Goal: Task Accomplishment & Management: Complete application form

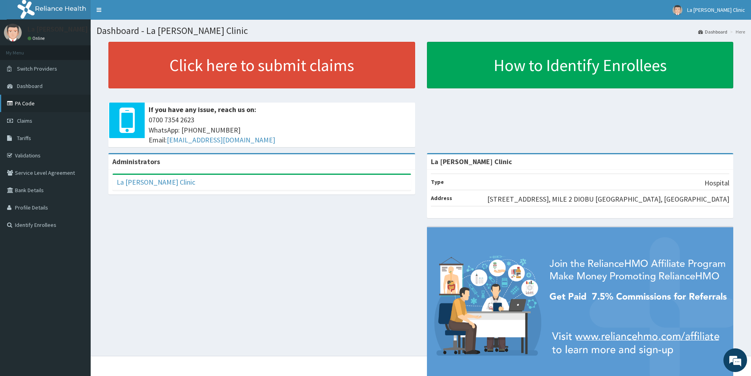
click at [30, 104] on link "PA Code" at bounding box center [45, 103] width 91 height 17
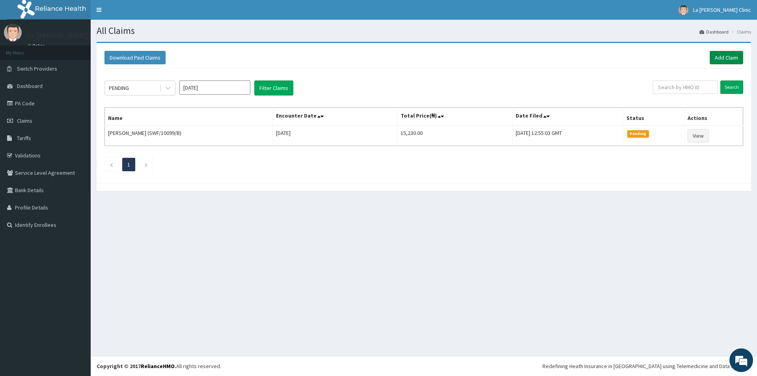
click at [731, 56] on link "Add Claim" at bounding box center [726, 57] width 34 height 13
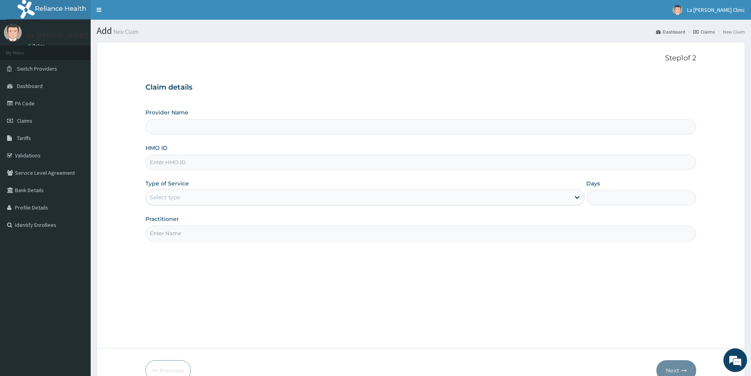
type input "La [PERSON_NAME] Clinic"
click at [201, 164] on input "HMO ID" at bounding box center [420, 161] width 551 height 15
type input "e"
type input "ERM/10390/A"
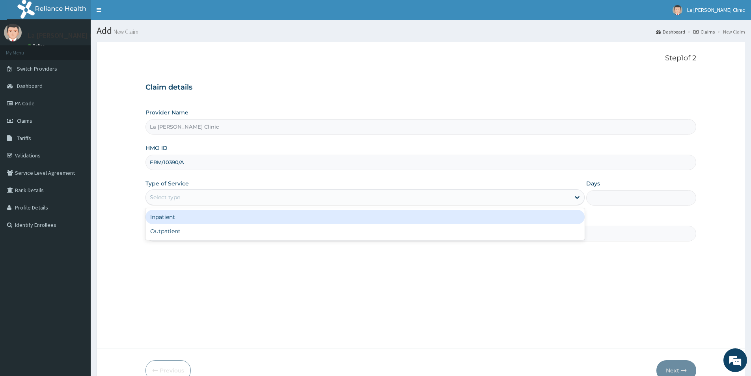
click at [231, 199] on div "Select type" at bounding box center [358, 197] width 424 height 13
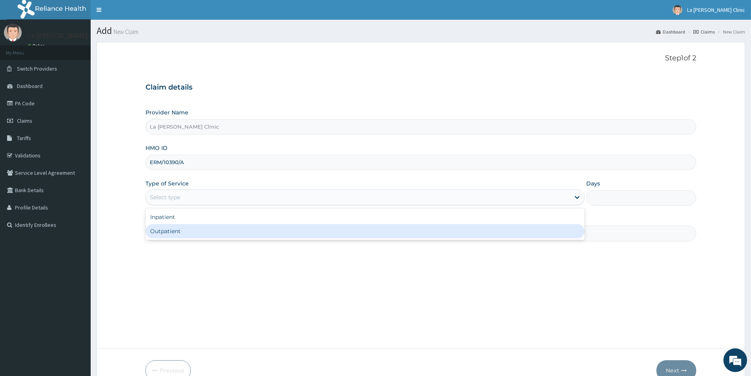
click at [223, 232] on div "Outpatient" at bounding box center [364, 231] width 439 height 14
type input "1"
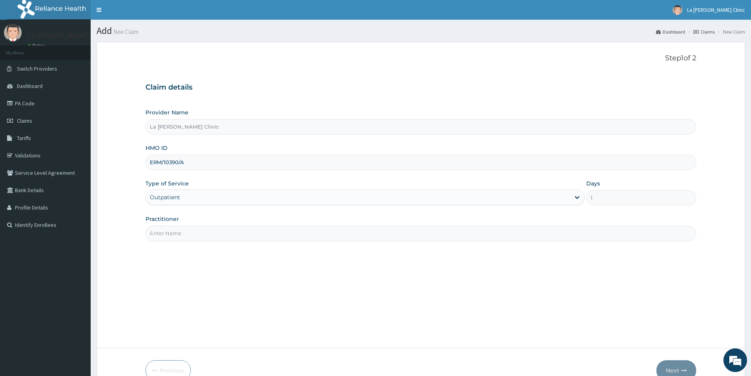
click at [335, 241] on div "Step 1 of 2 Claim details Provider Name La Rosa Clinic HMO ID ERM/10390/A Type …" at bounding box center [420, 195] width 551 height 282
click at [335, 237] on input "Practitioner" at bounding box center [420, 232] width 551 height 15
type input "DR AMAEFULE STANLEY"
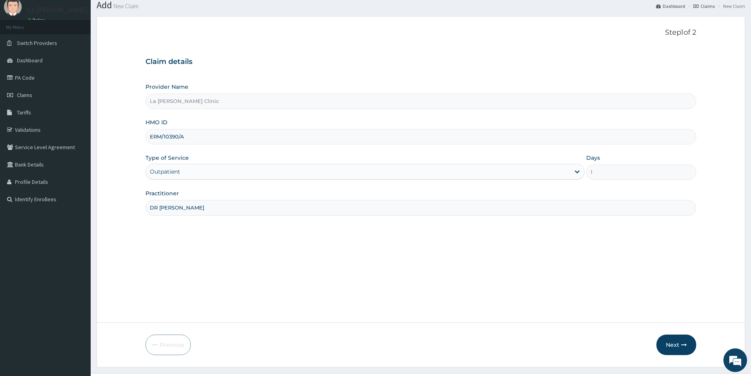
scroll to position [43, 0]
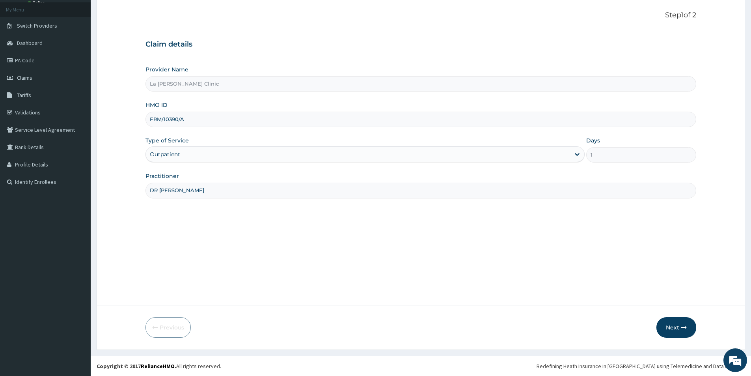
click at [676, 327] on button "Next" at bounding box center [676, 327] width 40 height 20
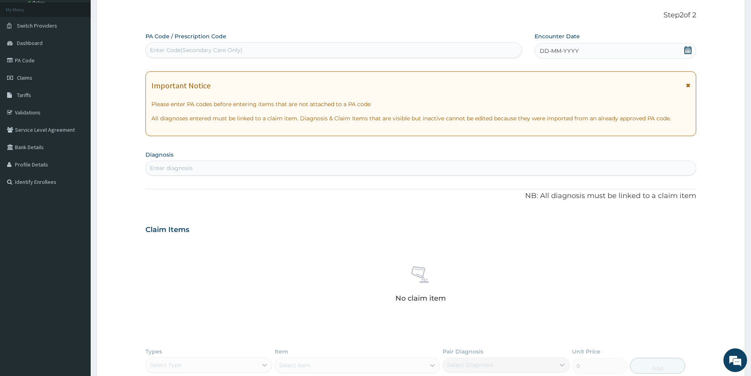
click at [362, 50] on div "Enter Code(Secondary Care Only)" at bounding box center [334, 50] width 376 height 13
paste input "PA/ABF70B"
type input "PA/ABF70B"
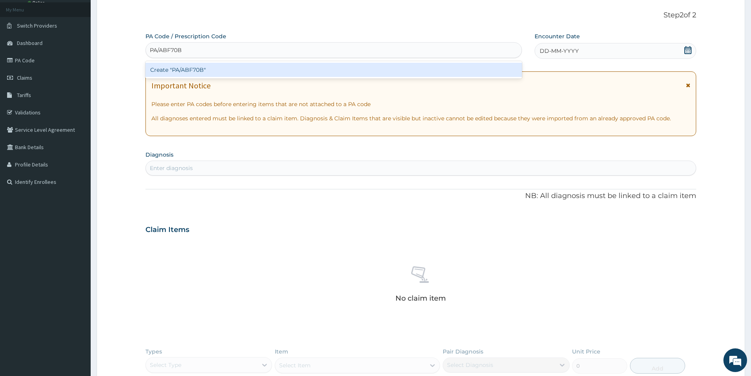
click at [359, 71] on div "Create "PA/ABF70B"" at bounding box center [333, 70] width 376 height 14
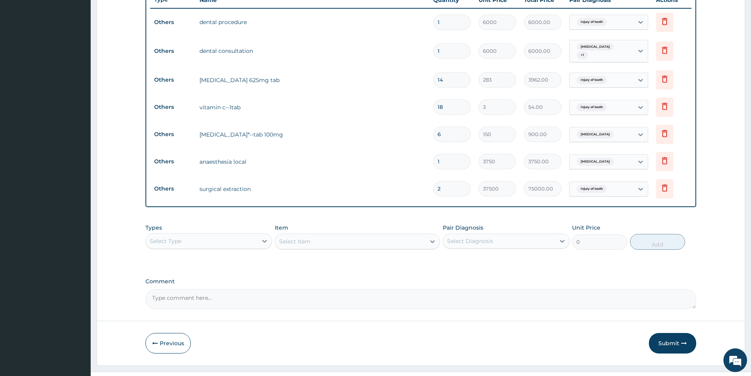
scroll to position [311, 0]
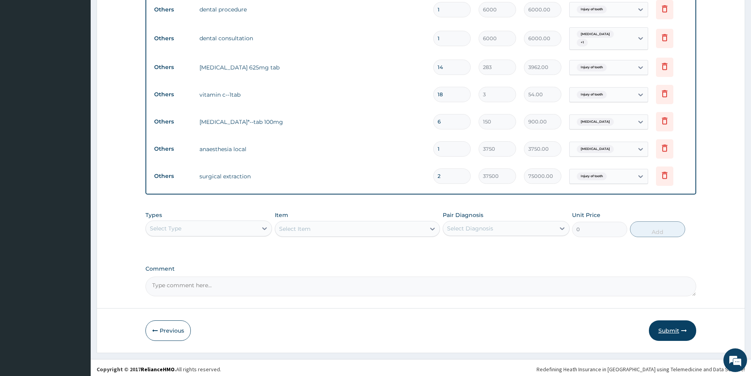
click at [668, 326] on button "Submit" at bounding box center [672, 330] width 47 height 20
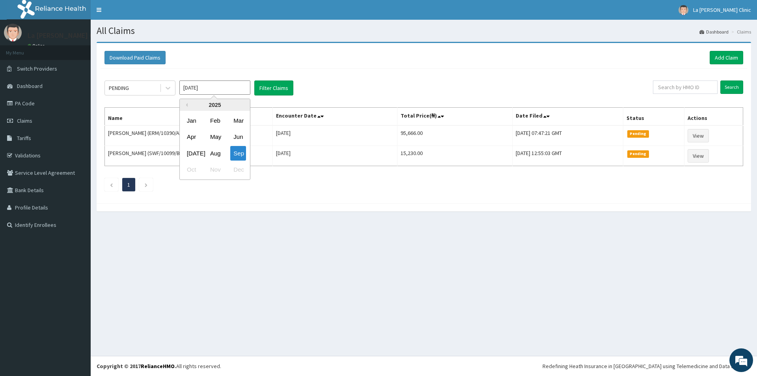
click at [221, 84] on input "Sep 2025" at bounding box center [214, 87] width 71 height 14
click at [219, 158] on div "Aug" at bounding box center [215, 153] width 16 height 15
click at [272, 82] on button "Filter Claims" at bounding box center [273, 87] width 39 height 15
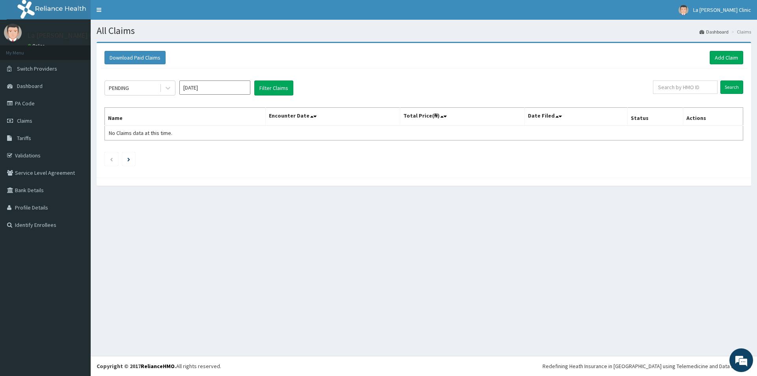
click at [217, 84] on input "Aug 2025" at bounding box center [214, 87] width 71 height 14
click at [234, 152] on div "Sep" at bounding box center [238, 153] width 16 height 15
type input "Sep 2025"
click at [281, 90] on button "Filter Claims" at bounding box center [273, 87] width 39 height 15
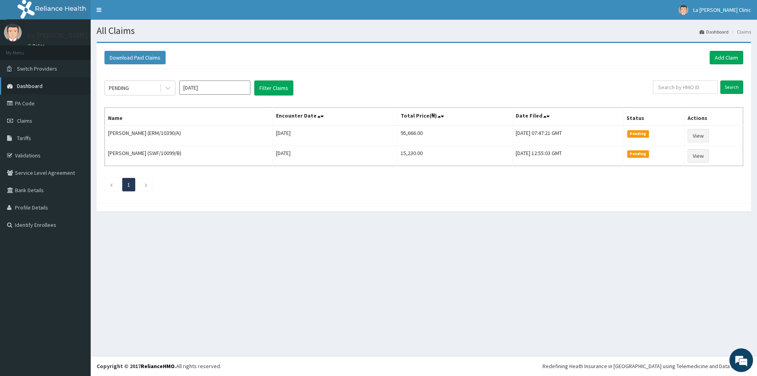
click at [40, 85] on span "Dashboard" at bounding box center [30, 85] width 26 height 7
